Goal: Task Accomplishment & Management: Manage account settings

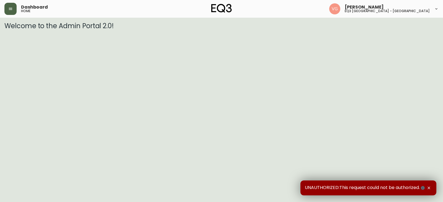
click at [9, 11] on icon "button" at bounding box center [10, 9] width 4 height 4
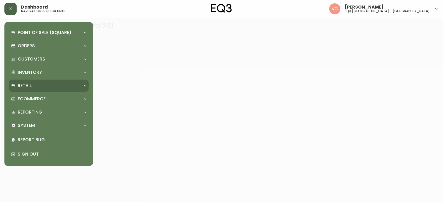
click at [36, 86] on div "Retail" at bounding box center [46, 86] width 70 height 6
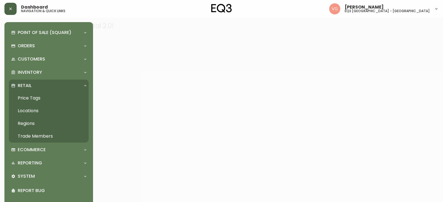
click at [37, 137] on link "Trade Members" at bounding box center [49, 136] width 80 height 13
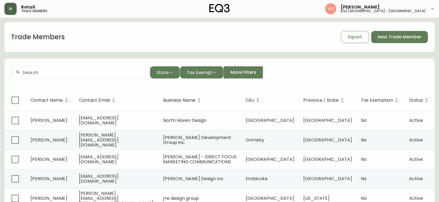
click at [52, 76] on div at bounding box center [80, 72] width 138 height 12
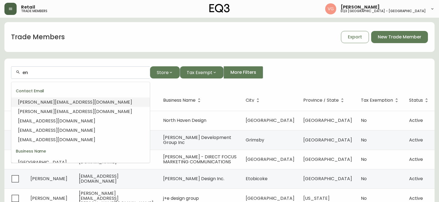
type input "e"
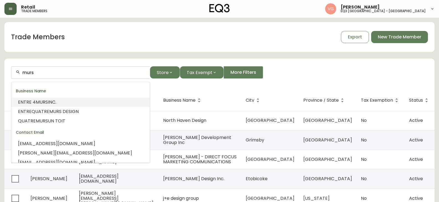
click at [48, 103] on span "INC." at bounding box center [52, 102] width 8 height 6
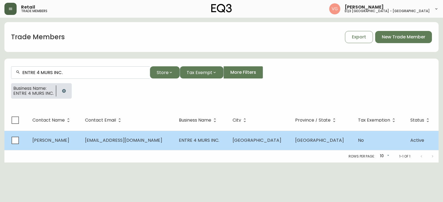
type input "ENTRE 4 MURS INC."
click at [132, 143] on span "[EMAIL_ADDRESS][DOMAIN_NAME]" at bounding box center [123, 140] width 77 height 6
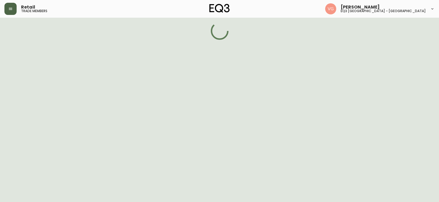
select select "QC"
select select "CA"
select select "CA_FR"
select select "Other"
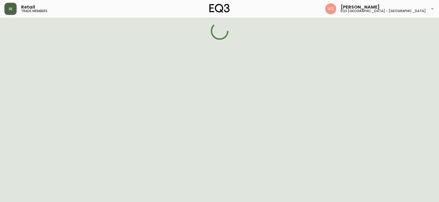
select select "false"
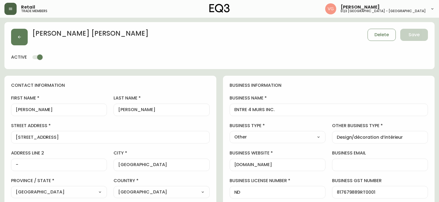
type input "EQ3 Brossard"
select select "cjw10z96u00fa6gs0941re9ze"
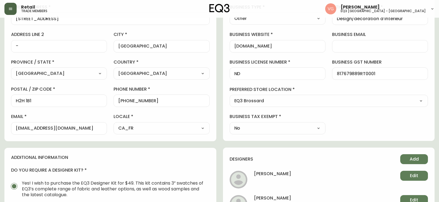
scroll to position [111, 0]
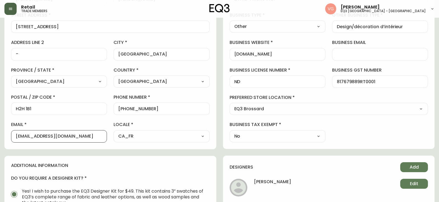
drag, startPoint x: 81, startPoint y: 138, endPoint x: 0, endPoint y: 132, distance: 81.4
click at [0, 132] on main "[PERSON_NAME] Delete Save active contact information first name [PERSON_NAME] l…" at bounding box center [219, 131] width 439 height 448
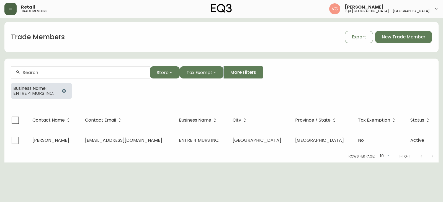
click at [63, 90] on icon "button" at bounding box center [64, 91] width 4 height 4
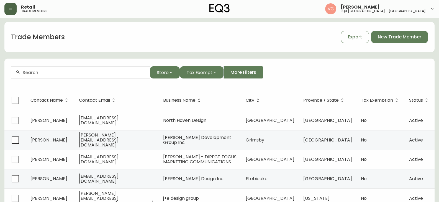
click at [44, 75] on div at bounding box center [80, 72] width 138 height 12
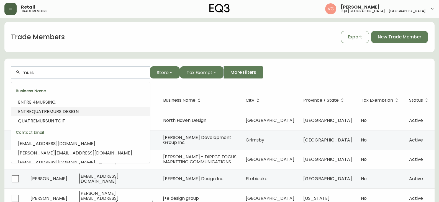
click at [43, 111] on span "ENTREQUATREMURS DESIGN" at bounding box center [48, 112] width 61 height 6
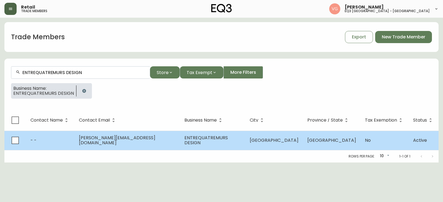
type input "ENTREQUATREMURS DESIGN"
click at [143, 138] on span "[PERSON_NAME][EMAIL_ADDRESS][DOMAIN_NAME]" at bounding box center [117, 140] width 76 height 11
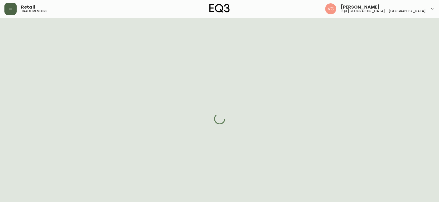
select select "QC"
select select "CA"
select select "CA_FR"
select select "cjw10z96t00bn6gs0dfqi5bhz"
select select "false"
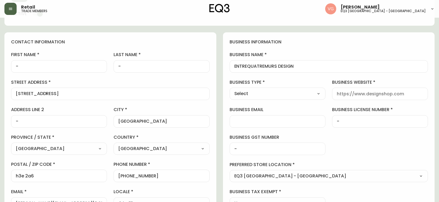
scroll to position [111, 0]
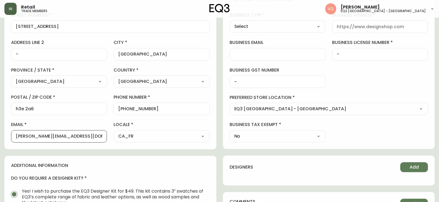
drag, startPoint x: 92, startPoint y: 136, endPoint x: 0, endPoint y: 129, distance: 92.0
click at [0, 129] on main "- - Delete Save active contact information first name - last name - street addr…" at bounding box center [219, 117] width 439 height 420
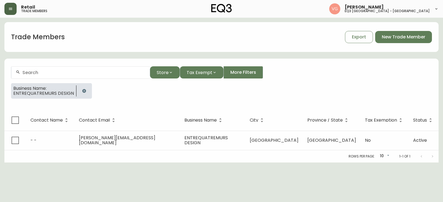
click at [82, 92] on icon "button" at bounding box center [84, 91] width 4 height 4
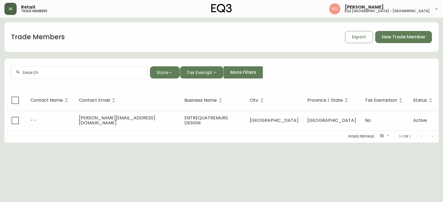
click at [57, 74] on input "text" at bounding box center [83, 72] width 123 height 5
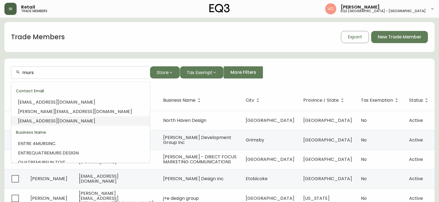
click at [41, 120] on span "[EMAIL_ADDRESS][DOMAIN_NAME]" at bounding box center [56, 121] width 77 height 6
type input "[EMAIL_ADDRESS][DOMAIN_NAME]"
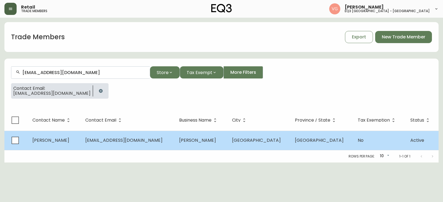
click at [132, 137] on span "[EMAIL_ADDRESS][DOMAIN_NAME]" at bounding box center [123, 140] width 77 height 6
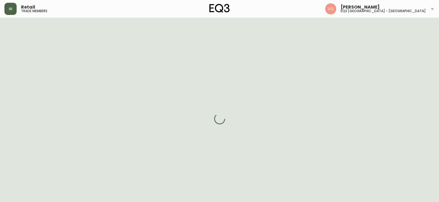
select select "QC"
select select "CA"
select select "CA_EN"
select select "Other"
select select "cjw10z96t00cw6gs04aeyfqxf"
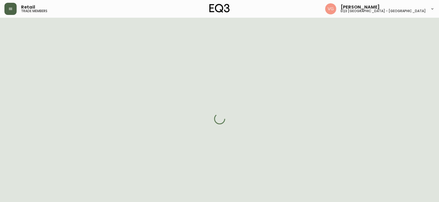
select select "false"
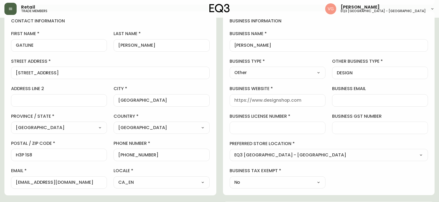
scroll to position [138, 0]
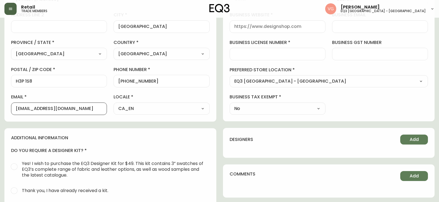
drag, startPoint x: 100, startPoint y: 109, endPoint x: 0, endPoint y: 95, distance: 100.7
click at [0, 94] on main "[PERSON_NAME] Delete Save active contact information first name GATLINE last na…" at bounding box center [219, 89] width 439 height 420
